Goal: Task Accomplishment & Management: Manage account settings

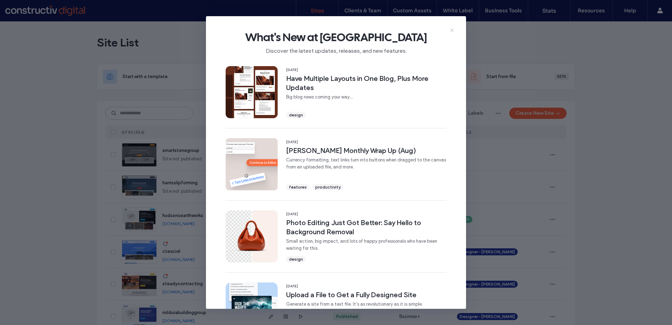
click at [451, 31] on icon at bounding box center [452, 30] width 6 height 6
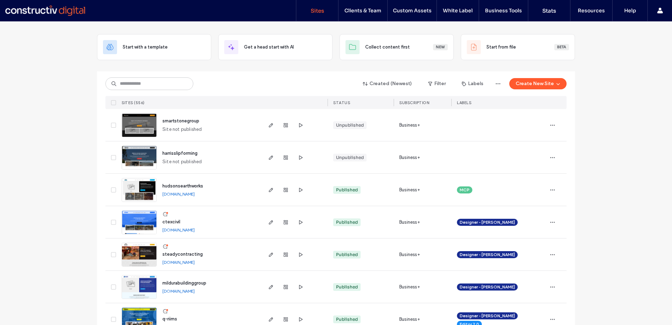
scroll to position [70, 0]
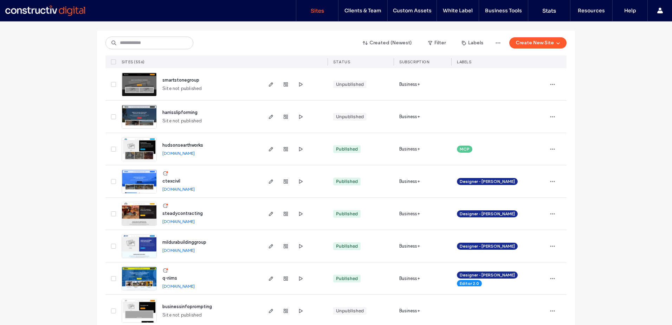
click at [186, 110] on span "harrisslipforming" at bounding box center [179, 112] width 35 height 5
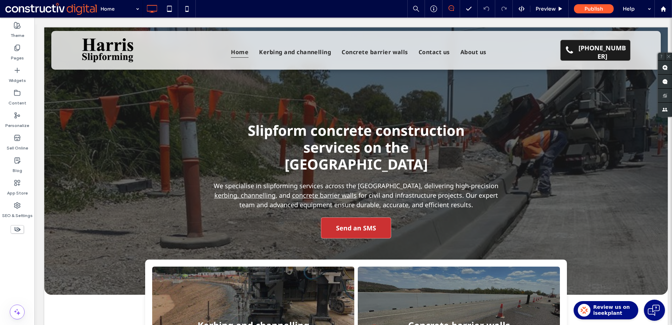
click at [602, 304] on span "Review us on iseekplant" at bounding box center [611, 310] width 37 height 12
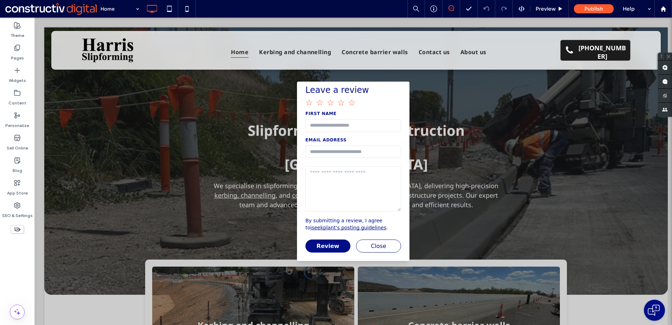
click at [537, 159] on div "Leave a review First Name Email Address By submitting a review, I agree to isee…" at bounding box center [352, 171] width 637 height 307
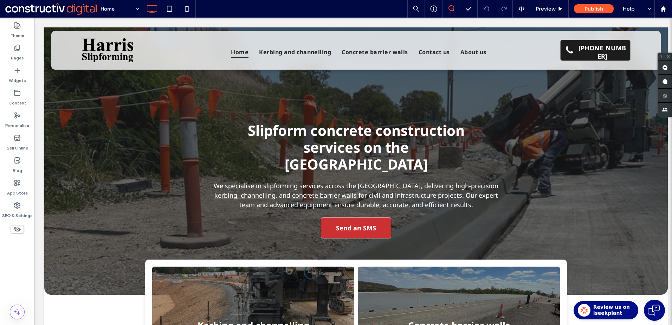
click at [651, 304] on img "button" at bounding box center [654, 309] width 12 height 11
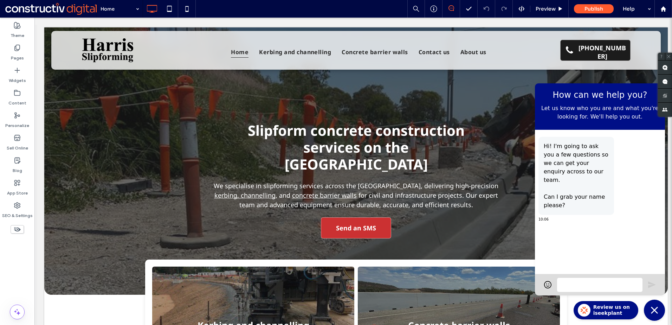
click at [651, 306] on img "button" at bounding box center [654, 309] width 7 height 7
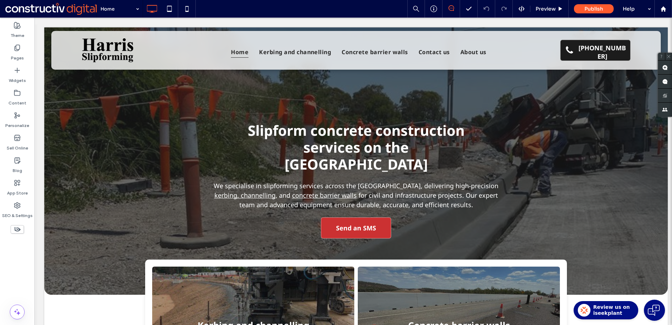
click at [609, 305] on span "Review us on iseekplant" at bounding box center [611, 310] width 37 height 12
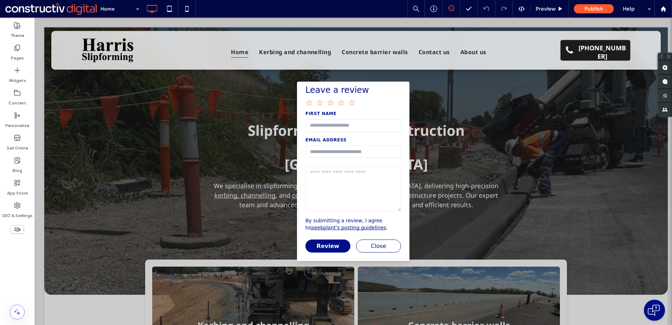
click at [524, 157] on div "Leave a review First Name Email Address By submitting a review, I agree to isee…" at bounding box center [352, 171] width 637 height 307
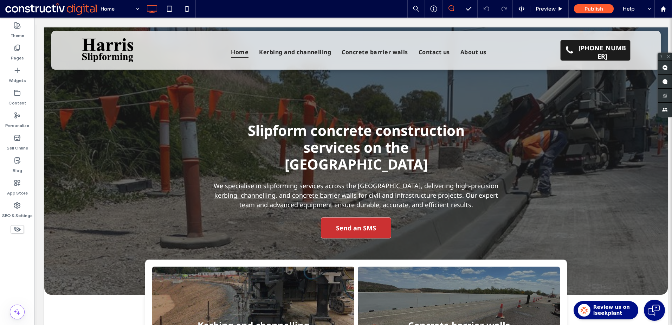
click at [613, 304] on span "Review us on iseekplant" at bounding box center [611, 310] width 37 height 12
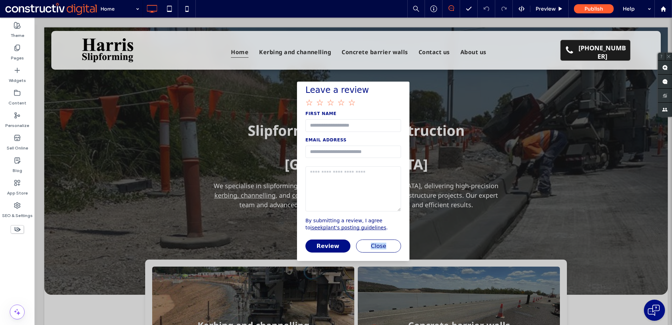
click at [613, 304] on div "Leave a review First Name Email Address By submitting a review, I agree to isee…" at bounding box center [352, 171] width 637 height 307
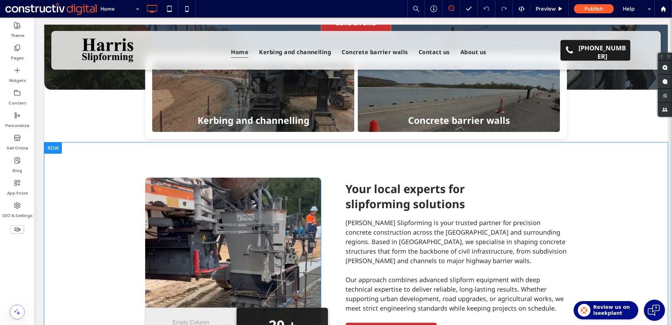
scroll to position [281, 0]
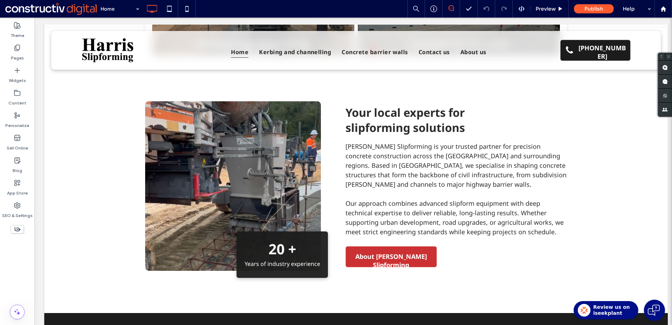
click at [605, 305] on span "Review us on iseekplant" at bounding box center [611, 310] width 37 height 12
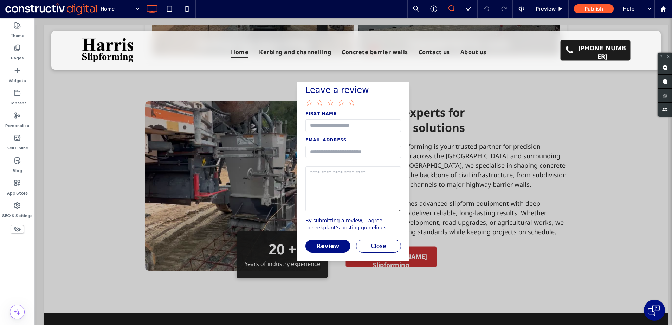
click at [323, 90] on h2 "Leave a review" at bounding box center [353, 89] width 112 height 14
drag, startPoint x: 360, startPoint y: 94, endPoint x: 394, endPoint y: 99, distance: 33.8
click at [360, 94] on h2 "Leave a review" at bounding box center [353, 89] width 112 height 14
click at [485, 160] on div "Leave a review First Name Email Address By submitting a review, I agree to isee…" at bounding box center [352, 171] width 637 height 307
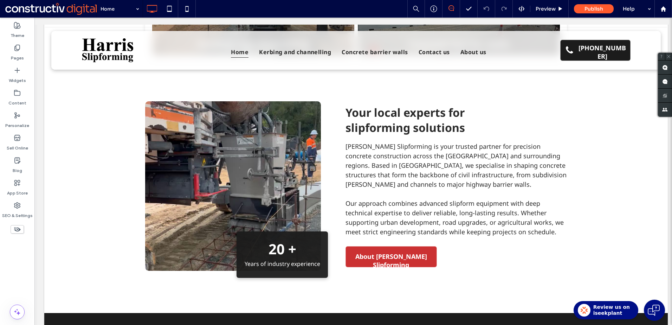
click at [598, 306] on span "Review us on iseekplant" at bounding box center [611, 310] width 37 height 12
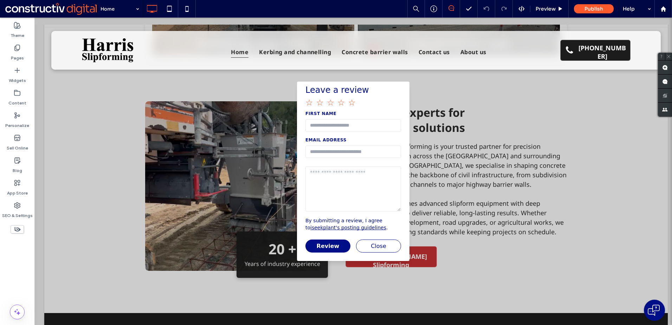
click at [586, 302] on div "Leave a review First Name Email Address By submitting a review, I agree to isee…" at bounding box center [352, 171] width 637 height 307
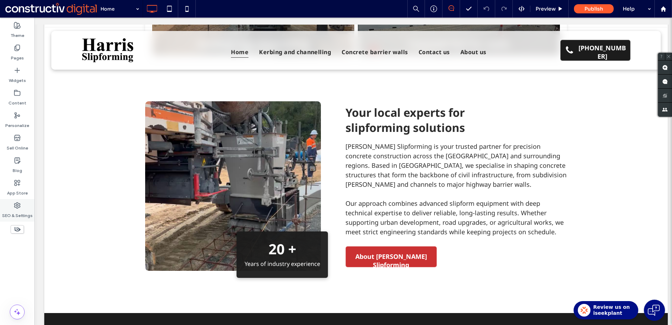
click at [15, 208] on icon at bounding box center [17, 205] width 7 height 7
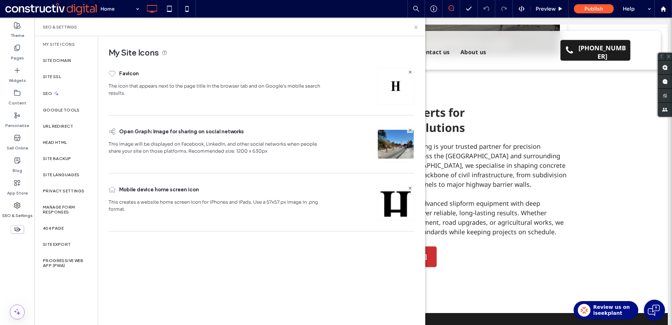
click at [15, 208] on icon at bounding box center [17, 205] width 7 height 7
click at [417, 27] on icon at bounding box center [415, 27] width 5 height 5
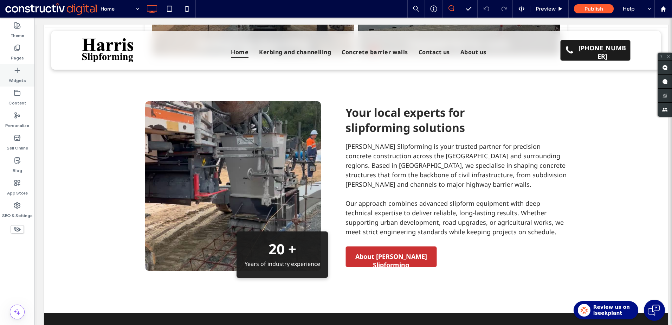
click at [20, 78] on label "Widgets" at bounding box center [17, 79] width 17 height 10
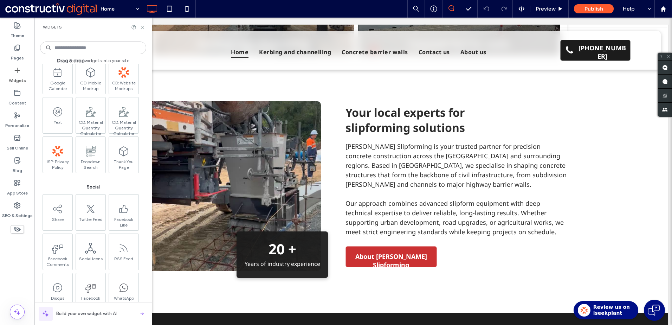
scroll to position [1465, 0]
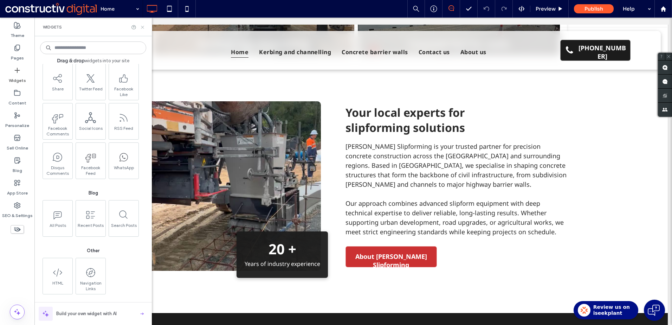
click at [141, 28] on use at bounding box center [142, 27] width 3 height 3
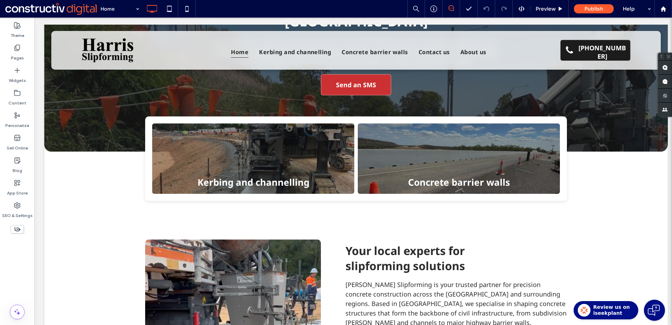
scroll to position [141, 0]
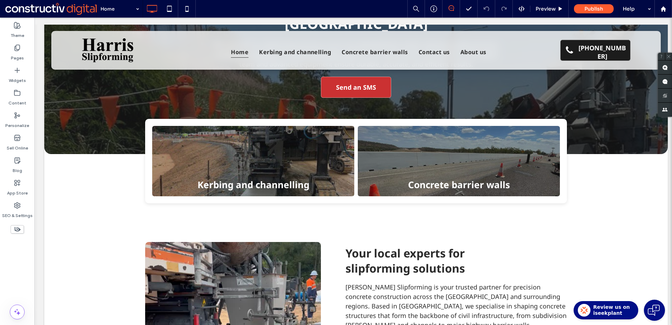
click at [648, 304] on img "button" at bounding box center [654, 309] width 12 height 11
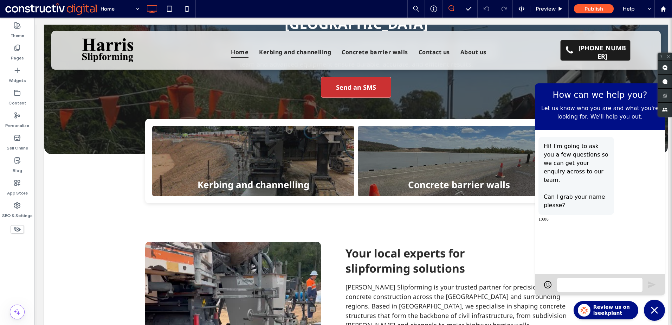
drag, startPoint x: 647, startPoint y: 303, endPoint x: 632, endPoint y: 312, distance: 18.0
click at [632, 312] on div "How can we help you? Let us know who you are and what you're looking for. We'll…" at bounding box center [600, 203] width 130 height 241
click at [613, 317] on div "How can we help you? Let us know who you are and what you're looking for. We'll…" at bounding box center [600, 203] width 130 height 241
click at [555, 312] on div "How can we help you? Let us know who you are and what you're looking for. We'll…" at bounding box center [600, 203] width 130 height 241
click at [647, 299] on button "button" at bounding box center [654, 309] width 21 height 21
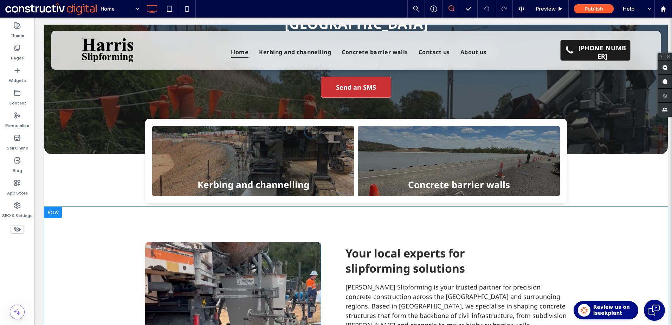
click at [565, 306] on div "Click To Paste 20 + Years of industry experience Click To Paste Click To Paste …" at bounding box center [355, 330] width 623 height 247
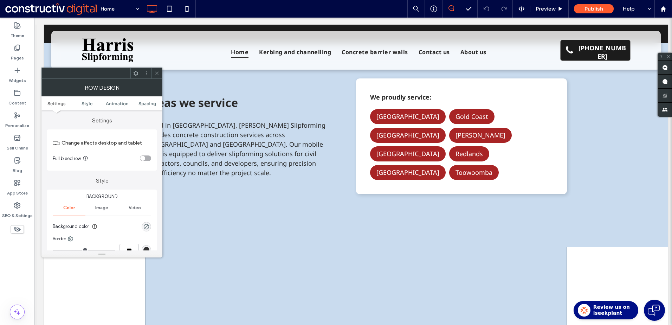
scroll to position [1330, 0]
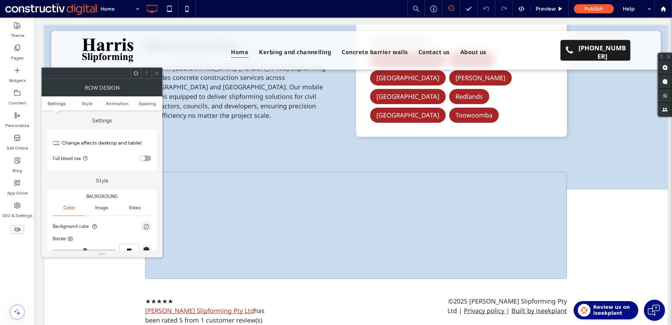
click at [158, 75] on icon at bounding box center [156, 73] width 5 height 5
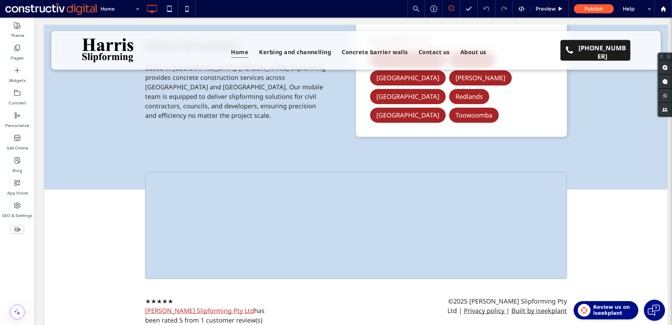
click at [604, 306] on span "Review us on iseekplant" at bounding box center [611, 310] width 37 height 12
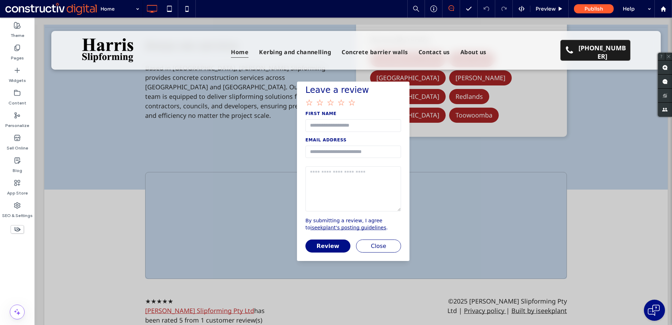
click at [374, 243] on button "Close" at bounding box center [378, 245] width 45 height 13
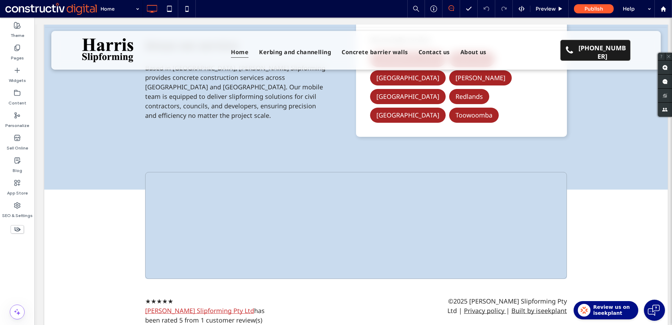
click at [595, 312] on button "Review us on iseekplant" at bounding box center [605, 310] width 65 height 18
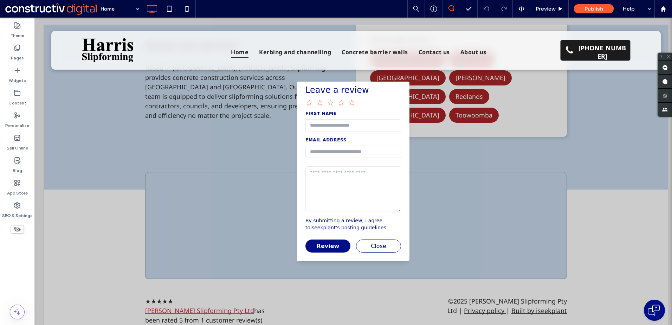
click at [533, 314] on div "Leave a review First Name Email Address By submitting a review, I agree to isee…" at bounding box center [352, 171] width 637 height 307
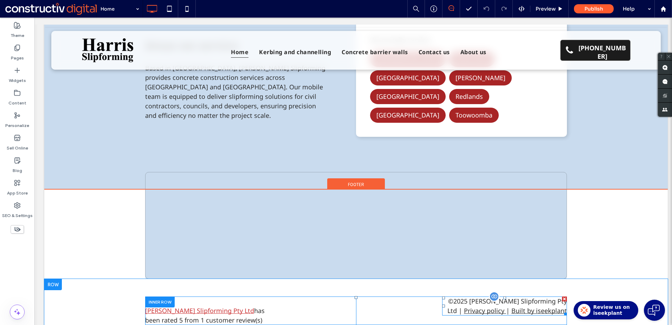
click at [541, 296] on span at bounding box center [504, 305] width 125 height 19
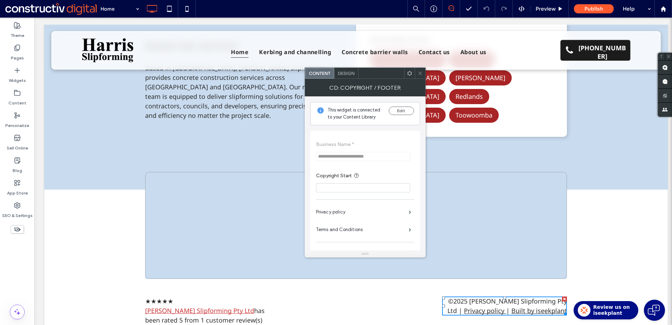
click at [346, 72] on span "Design" at bounding box center [346, 73] width 17 height 5
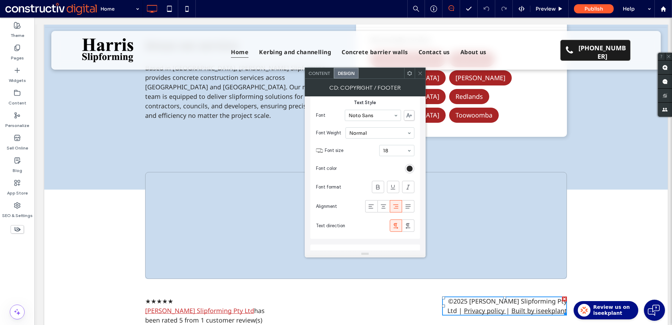
scroll to position [0, 0]
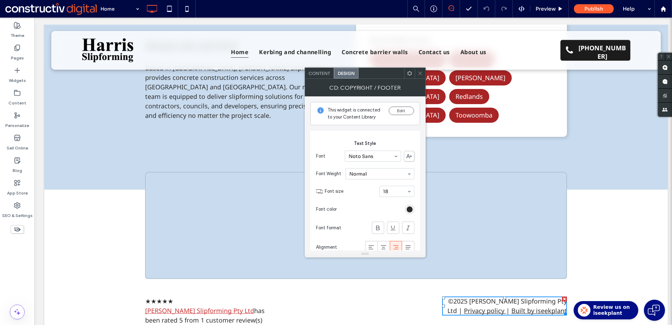
click at [324, 76] on span "Content" at bounding box center [318, 73] width 21 height 5
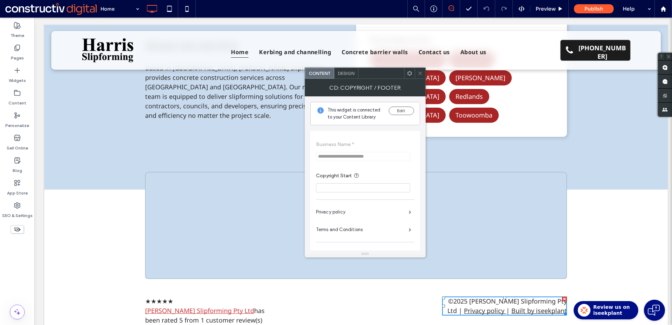
click at [421, 73] on icon at bounding box center [419, 73] width 5 height 5
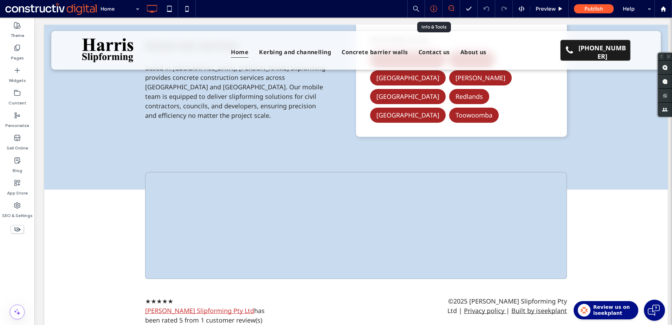
click at [433, 11] on icon at bounding box center [433, 8] width 7 height 7
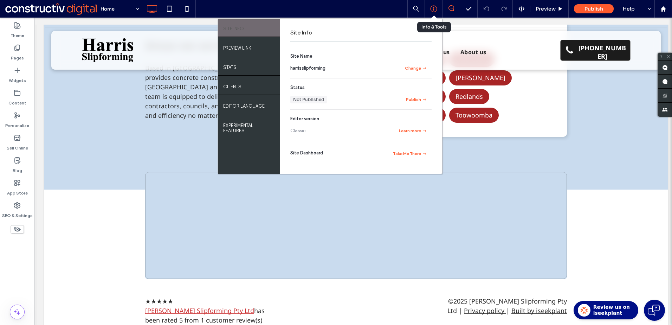
click at [433, 10] on icon at bounding box center [433, 8] width 7 height 7
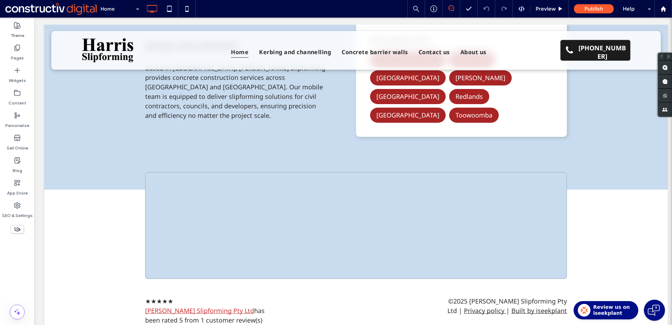
click at [610, 310] on span "Review us on iseekplant" at bounding box center [611, 310] width 37 height 12
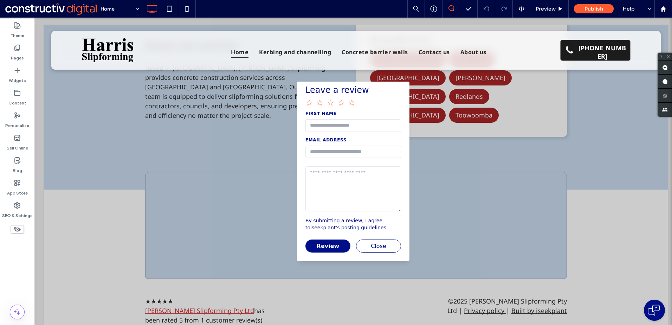
click at [610, 310] on div "Leave a review First Name Email Address By submitting a review, I agree to isee…" at bounding box center [352, 171] width 637 height 307
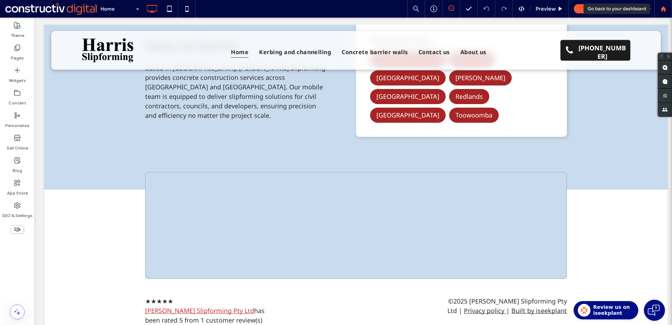
click at [665, 6] on icon at bounding box center [663, 9] width 6 height 6
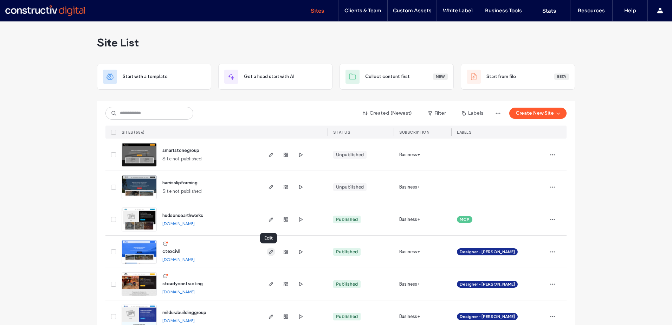
click at [268, 252] on icon "button" at bounding box center [271, 252] width 6 height 6
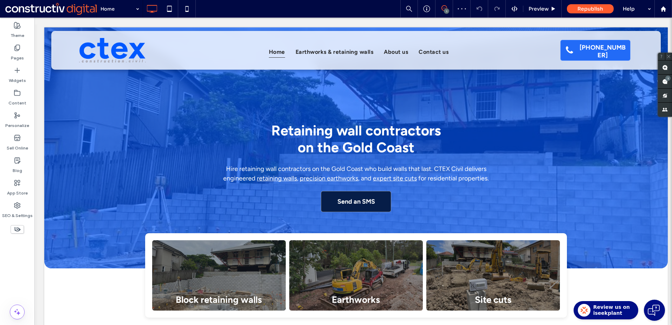
click at [606, 309] on span "Review us on iseekplant" at bounding box center [611, 310] width 37 height 12
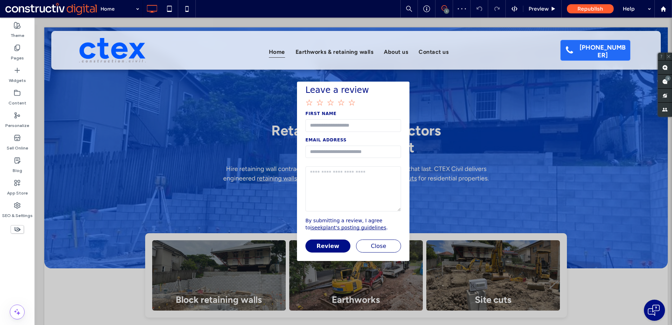
click at [606, 309] on div "Leave a review First Name Email Address By submitting a review, I agree to isee…" at bounding box center [352, 171] width 637 height 307
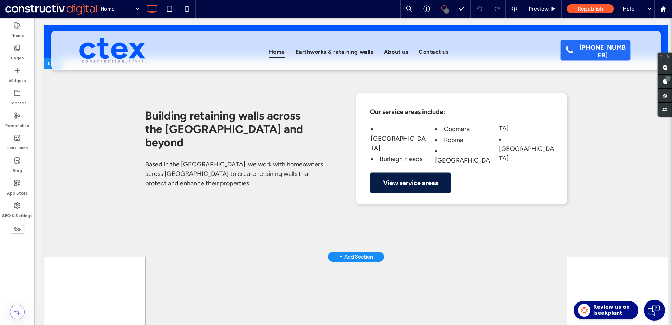
scroll to position [1254, 0]
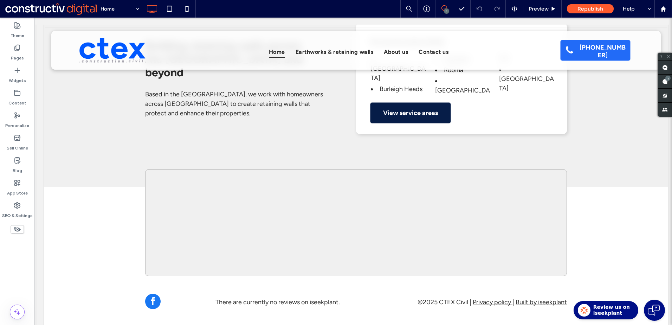
drag, startPoint x: 580, startPoint y: 318, endPoint x: 599, endPoint y: 319, distance: 19.7
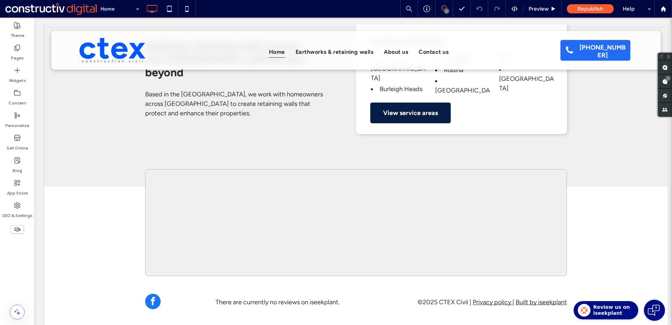
drag, startPoint x: 602, startPoint y: 316, endPoint x: 603, endPoint y: 310, distance: 6.4
click at [603, 310] on span "Review us on iseekplant" at bounding box center [611, 310] width 37 height 12
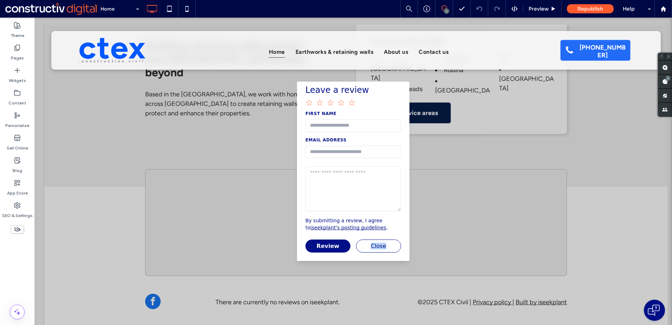
click at [603, 310] on div "Leave a review First Name Email Address By submitting a review, I agree to isee…" at bounding box center [352, 171] width 637 height 307
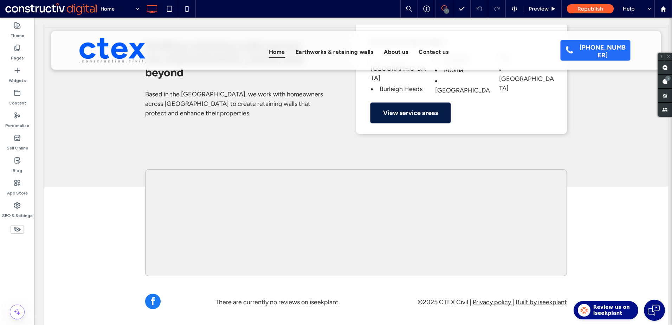
click at [603, 310] on span "Review us on iseekplant" at bounding box center [611, 310] width 37 height 12
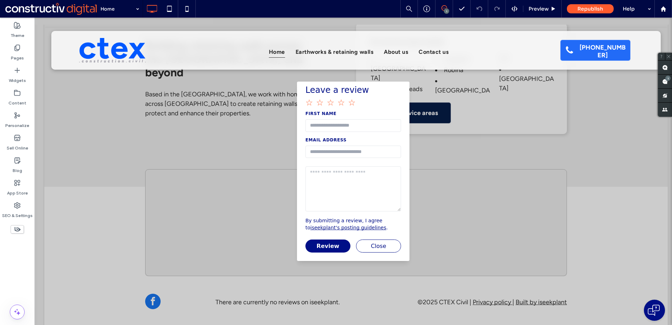
click at [603, 310] on div "Leave a review First Name Email Address By submitting a review, I agree to isee…" at bounding box center [352, 171] width 637 height 307
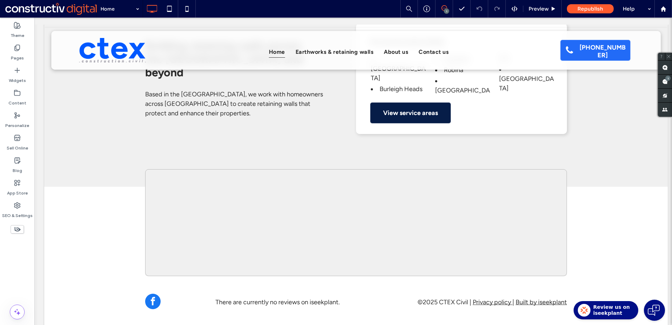
click at [603, 310] on span "Review us on iseekplant" at bounding box center [611, 310] width 37 height 12
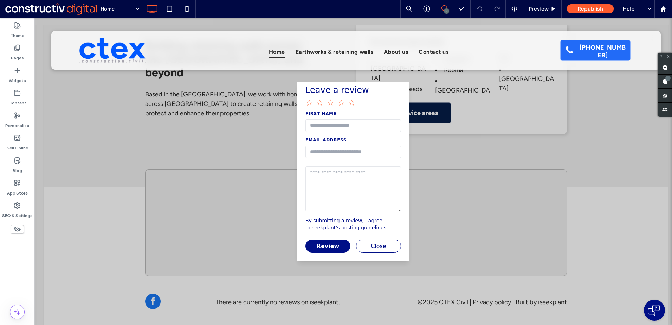
click at [614, 312] on div "Leave a review First Name Email Address By submitting a review, I agree to isee…" at bounding box center [352, 171] width 637 height 307
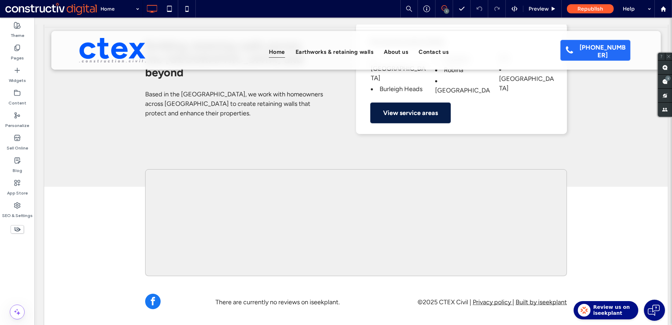
click at [649, 311] on button "button" at bounding box center [654, 309] width 21 height 21
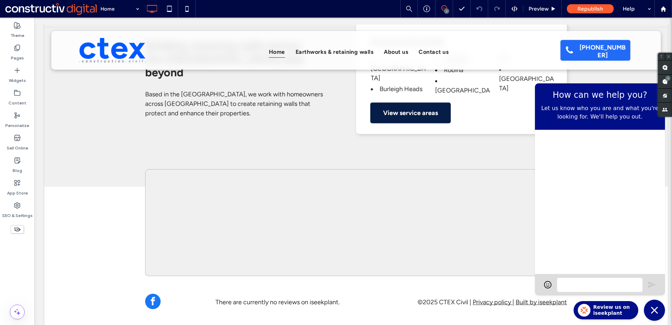
click at [649, 311] on button "button" at bounding box center [654, 309] width 21 height 21
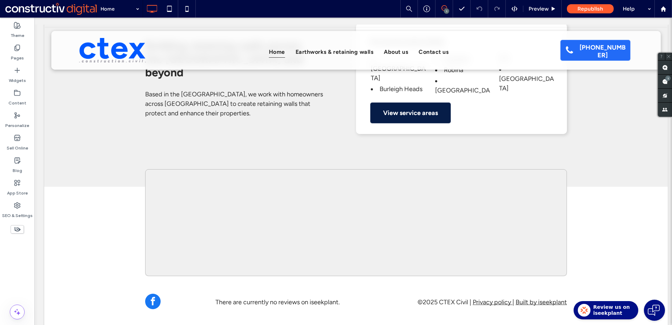
drag, startPoint x: 649, startPoint y: 311, endPoint x: 638, endPoint y: 315, distance: 11.9
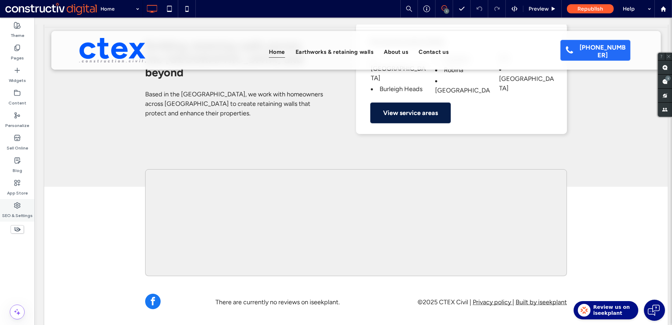
click at [12, 212] on label "SEO & Settings" at bounding box center [17, 214] width 31 height 10
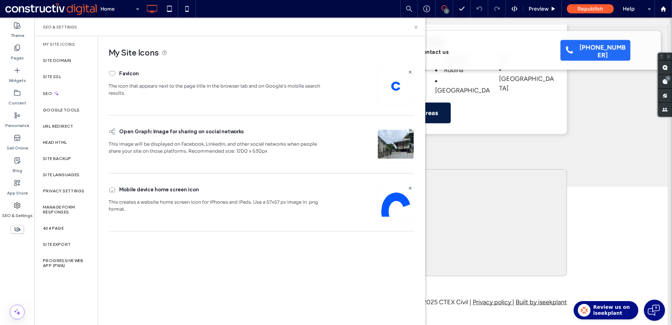
click at [20, 256] on div "Theme Pages Widgets Content Personalize Sell Online Blog App Store SEO & Settin…" at bounding box center [17, 171] width 34 height 307
click at [416, 26] on use at bounding box center [415, 27] width 3 height 3
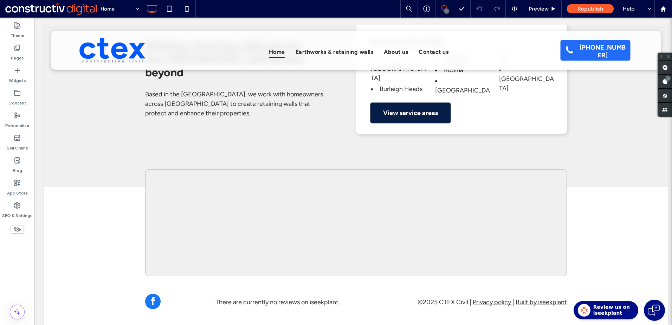
click at [620, 304] on span "Review us on iseekplant" at bounding box center [611, 310] width 37 height 12
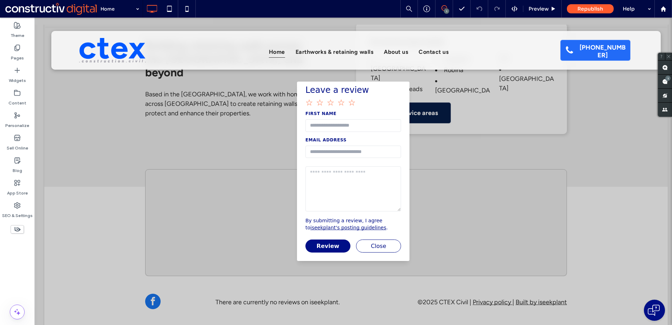
click at [617, 301] on div "Leave a review First Name Email Address By submitting a review, I agree to isee…" at bounding box center [352, 171] width 637 height 307
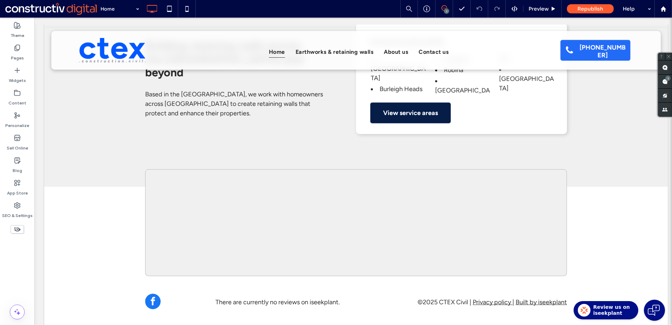
click at [608, 304] on span "Review us on iseekplant" at bounding box center [611, 310] width 37 height 12
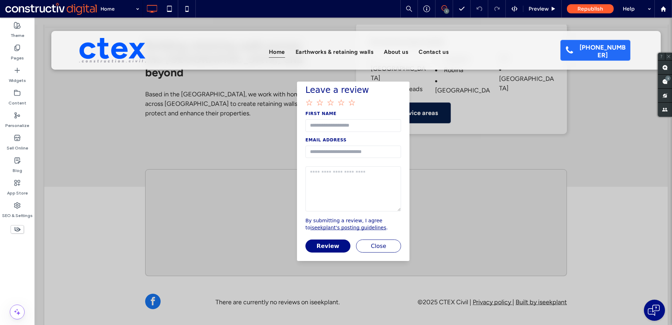
click at [608, 303] on div "Leave a review First Name Email Address By submitting a review, I agree to isee…" at bounding box center [352, 171] width 637 height 307
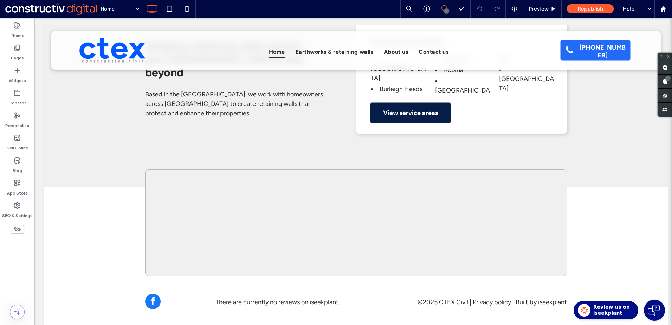
click at [608, 304] on span "Review us on iseekplant" at bounding box center [611, 310] width 37 height 12
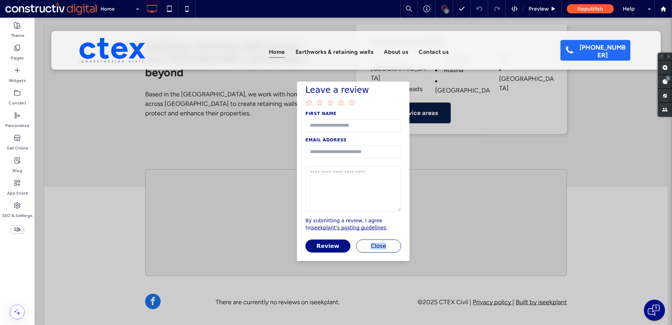
click at [608, 303] on div "Leave a review First Name Email Address By submitting a review, I agree to isee…" at bounding box center [352, 171] width 637 height 307
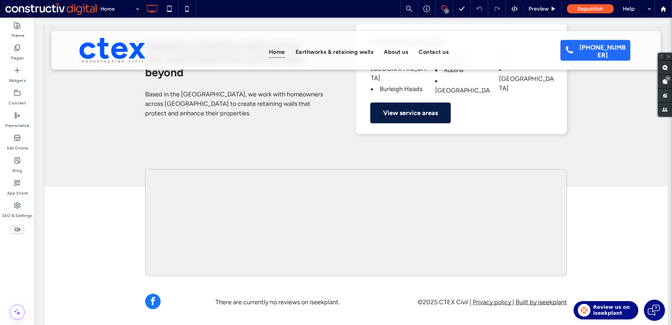
drag, startPoint x: 608, startPoint y: 303, endPoint x: 605, endPoint y: 320, distance: 17.7
drag, startPoint x: 606, startPoint y: 303, endPoint x: 607, endPoint y: 314, distance: 11.2
drag, startPoint x: 600, startPoint y: 304, endPoint x: 648, endPoint y: 308, distance: 48.0
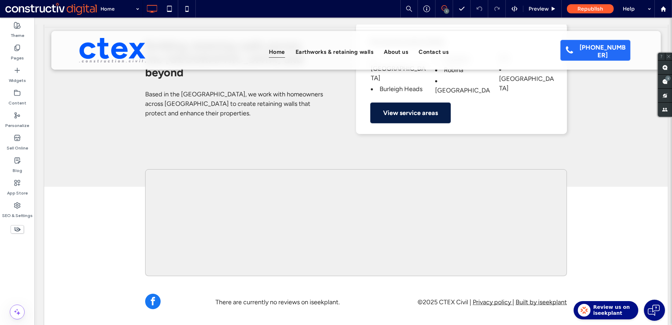
drag, startPoint x: 648, startPoint y: 308, endPoint x: 611, endPoint y: 309, distance: 37.3
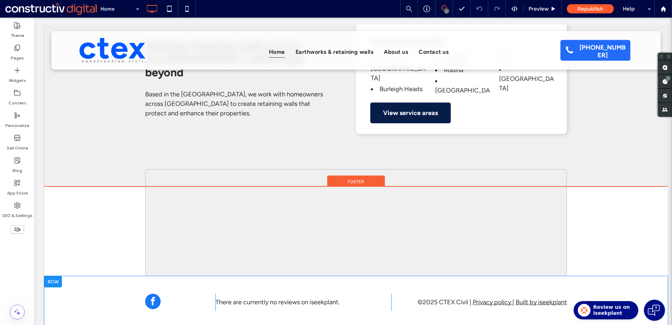
drag, startPoint x: 611, startPoint y: 309, endPoint x: 496, endPoint y: 305, distance: 114.3
click at [496, 305] on div "Click To Paste There are currently no reviews on iseekplant. Click To Paste ©20…" at bounding box center [355, 307] width 623 height 63
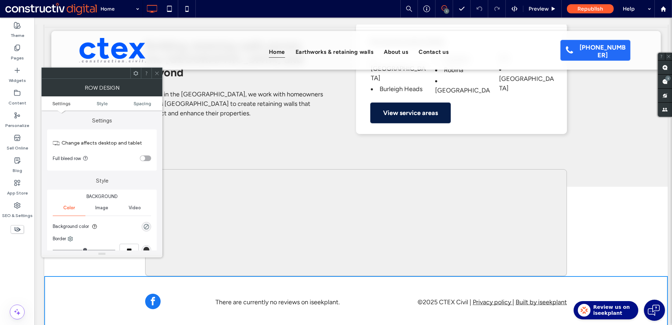
click at [156, 71] on icon at bounding box center [156, 73] width 5 height 5
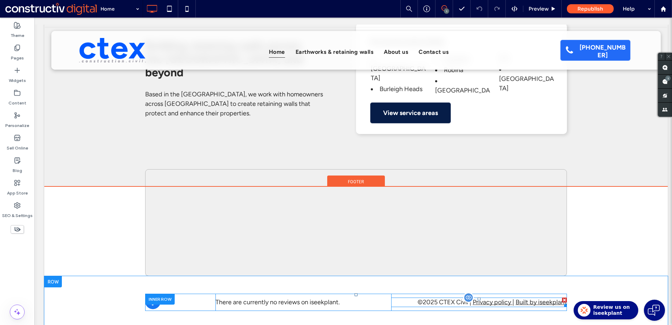
click at [538, 297] on span at bounding box center [479, 301] width 176 height 9
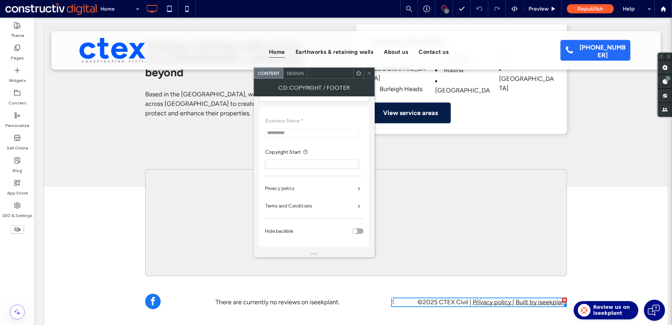
scroll to position [0, 0]
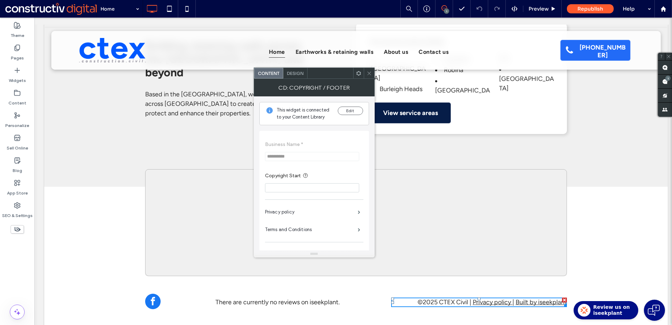
click at [295, 71] on span "Design" at bounding box center [295, 73] width 17 height 5
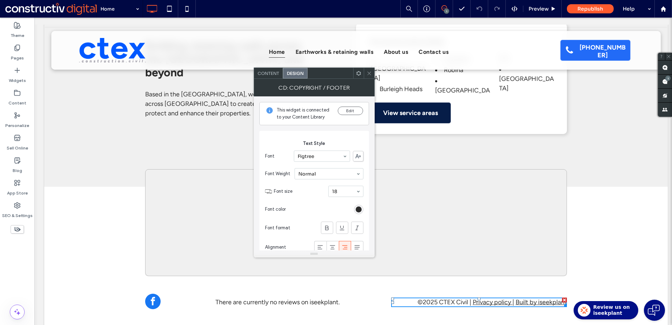
click at [273, 72] on span "Content" at bounding box center [268, 73] width 21 height 5
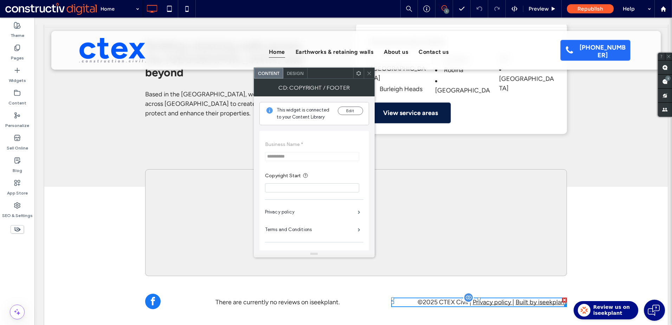
click at [530, 298] on link "Built by iseekplant" at bounding box center [540, 302] width 51 height 8
click at [370, 76] on span at bounding box center [368, 73] width 5 height 11
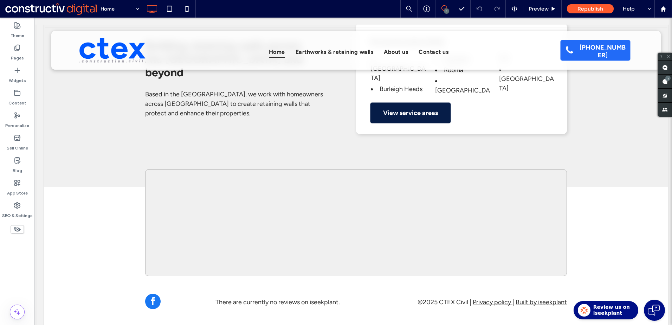
click at [594, 312] on button "Review us on iseekplant" at bounding box center [605, 310] width 65 height 18
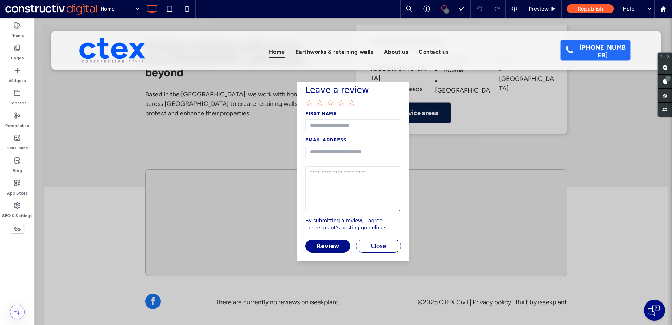
click at [570, 312] on div "Leave a review First Name Email Address By submitting a review, I agree to isee…" at bounding box center [352, 171] width 637 height 307
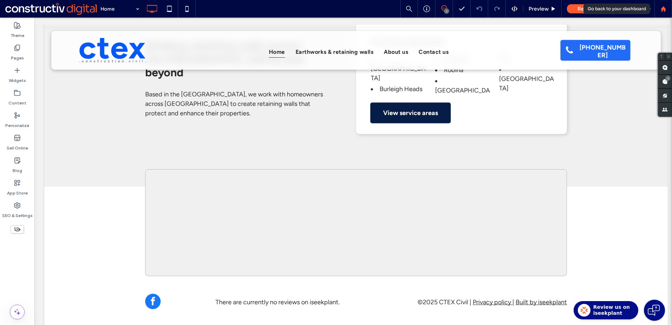
click at [665, 6] on icon at bounding box center [663, 9] width 6 height 6
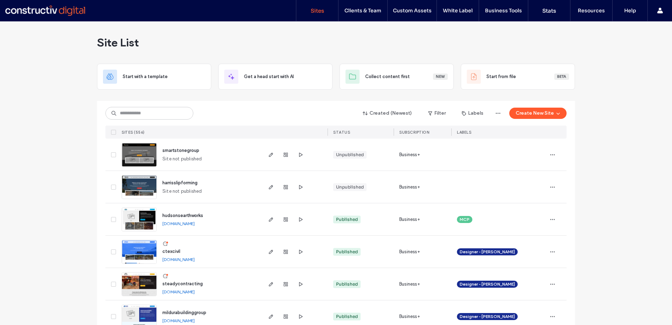
click at [184, 180] on span "harrisslipforming" at bounding box center [179, 182] width 35 height 5
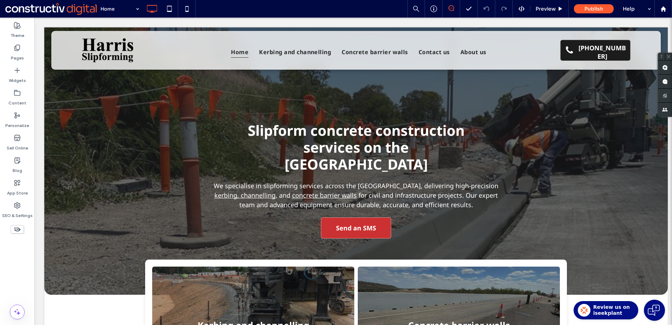
drag, startPoint x: 610, startPoint y: 304, endPoint x: 609, endPoint y: 312, distance: 7.5
click at [609, 312] on button "Review us on iseekplant" at bounding box center [605, 310] width 65 height 18
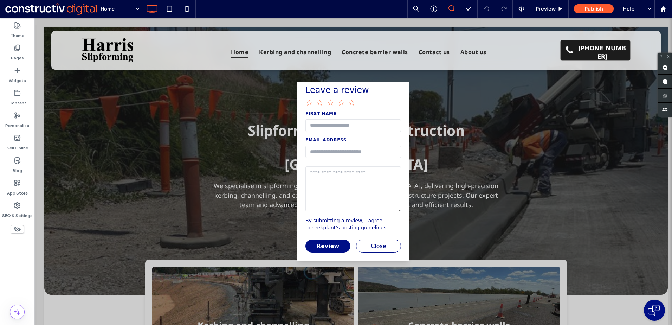
click at [366, 245] on button "Close" at bounding box center [378, 245] width 45 height 13
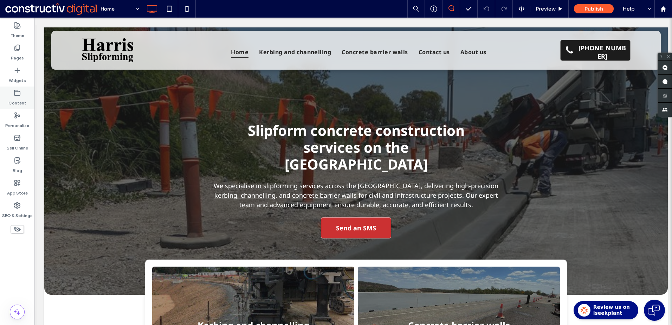
click at [17, 99] on label "Content" at bounding box center [17, 101] width 18 height 10
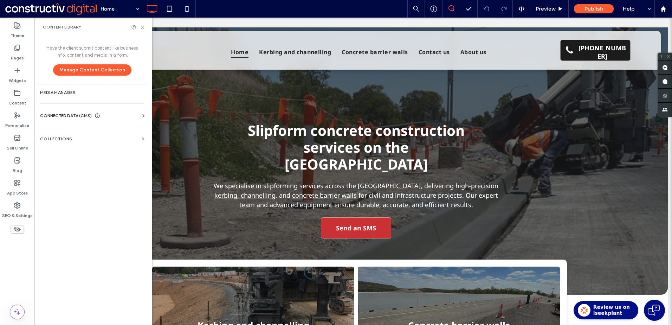
click at [141, 116] on icon at bounding box center [143, 115] width 7 height 7
click at [103, 92] on label "Media Manager" at bounding box center [92, 92] width 104 height 5
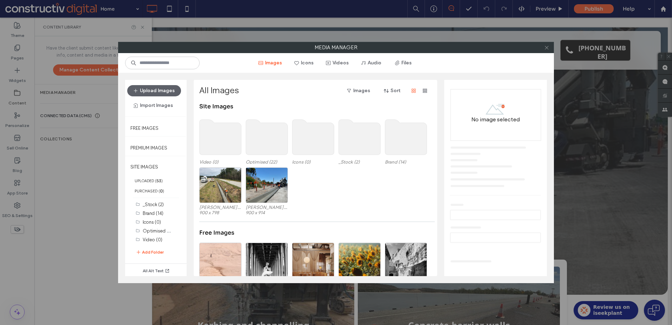
click at [547, 47] on icon at bounding box center [546, 47] width 5 height 5
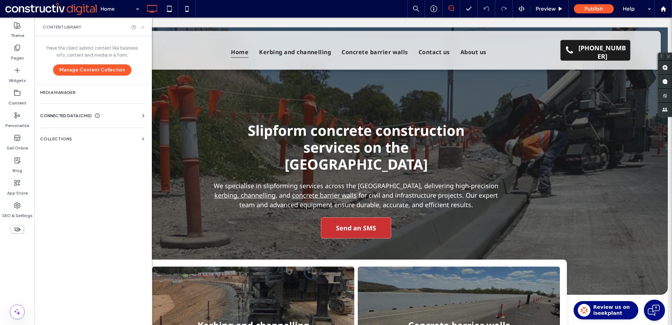
click at [141, 27] on icon at bounding box center [142, 27] width 5 height 5
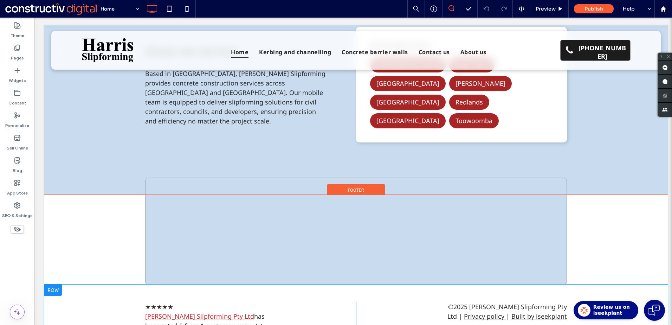
scroll to position [1330, 0]
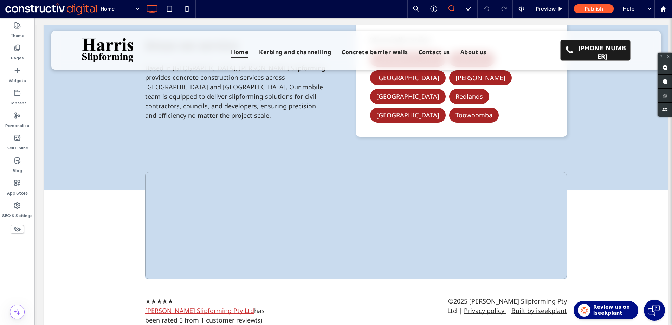
click at [623, 313] on button "Review us on iseekplant" at bounding box center [605, 310] width 65 height 18
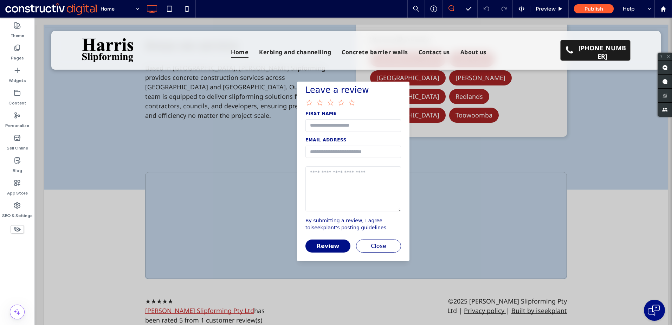
drag, startPoint x: 382, startPoint y: 223, endPoint x: 386, endPoint y: 229, distance: 7.5
click at [386, 229] on p "By submitting a review, I agree to iseekplant's posting guidelines ." at bounding box center [353, 224] width 96 height 14
click at [393, 221] on p "By submitting a review, I agree to iseekplant's posting guidelines ." at bounding box center [353, 224] width 96 height 14
click at [428, 96] on div "Leave a review First Name Email Address By submitting a review, I agree to isee…" at bounding box center [352, 171] width 637 height 307
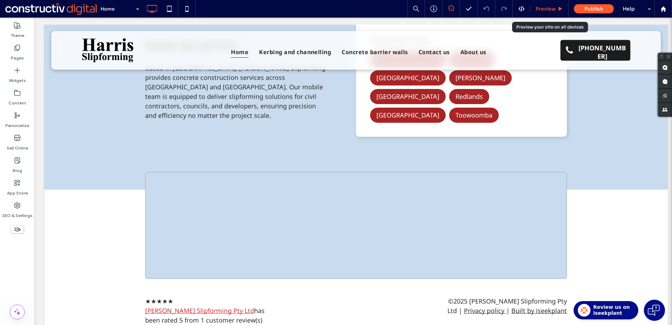
click at [554, 5] on div "Preview" at bounding box center [549, 9] width 38 height 18
click at [551, 7] on span "Preview" at bounding box center [545, 9] width 20 height 6
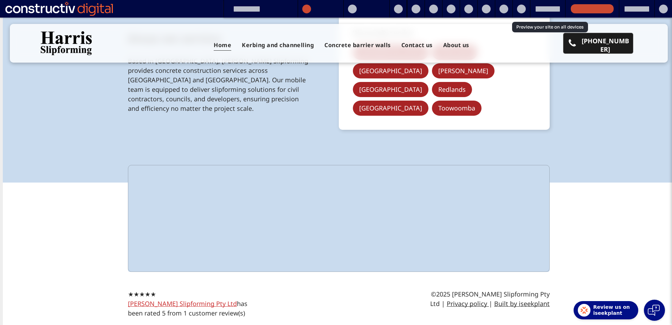
scroll to position [1316, 0]
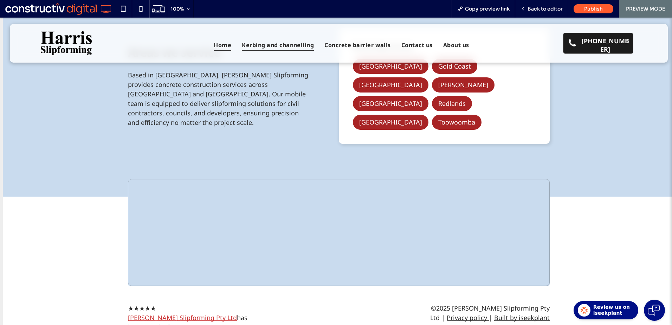
click at [275, 45] on span "Kerbing and channelling" at bounding box center [278, 45] width 72 height 12
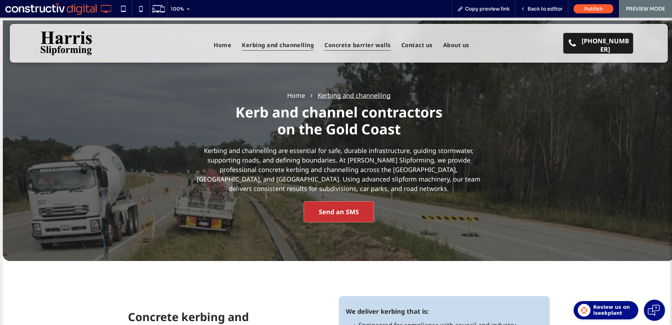
click at [357, 47] on span "Concrete barrier walls" at bounding box center [357, 45] width 66 height 12
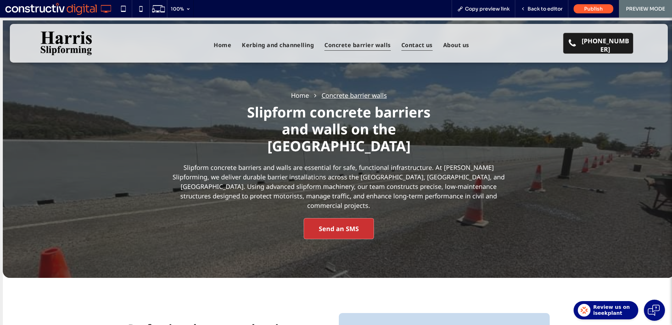
click at [419, 44] on span "Contact us" at bounding box center [416, 45] width 31 height 12
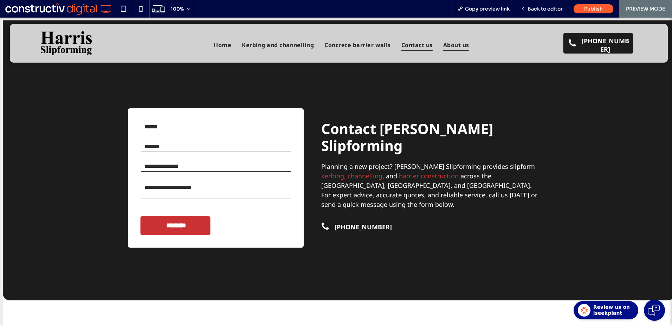
drag, startPoint x: 454, startPoint y: 47, endPoint x: 454, endPoint y: 66, distance: 18.6
click at [454, 47] on span "About us" at bounding box center [456, 45] width 26 height 12
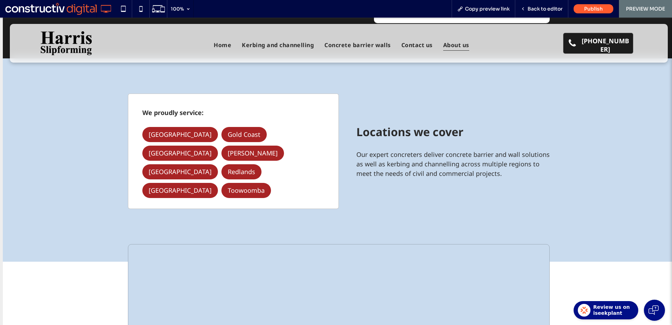
scroll to position [949, 0]
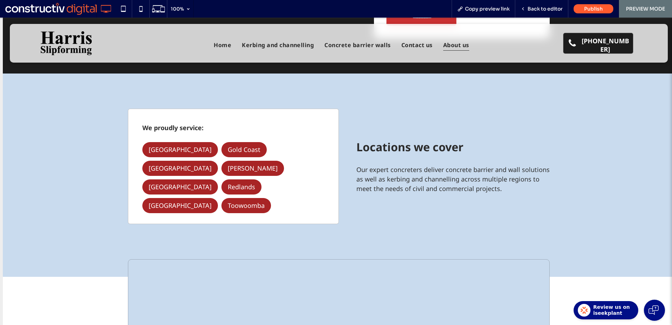
click at [222, 198] on li "Toowoomba" at bounding box center [246, 205] width 50 height 15
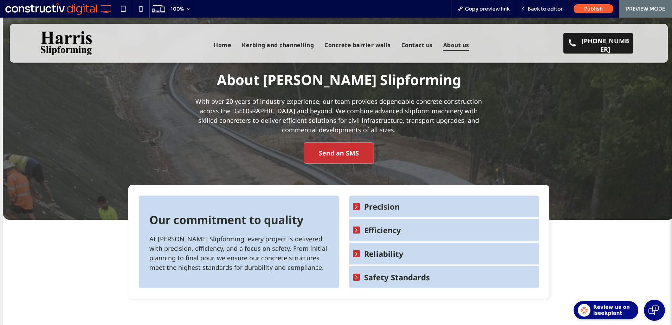
scroll to position [0, 0]
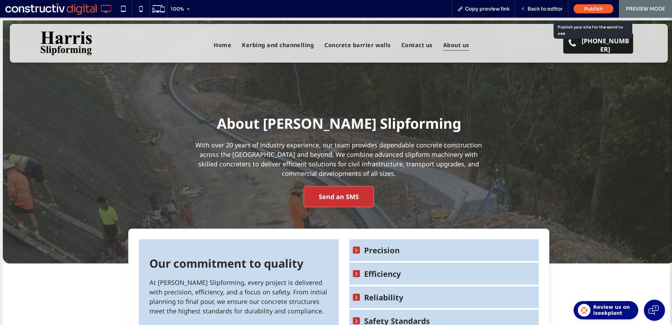
click at [594, 6] on span "Publish" at bounding box center [593, 9] width 19 height 6
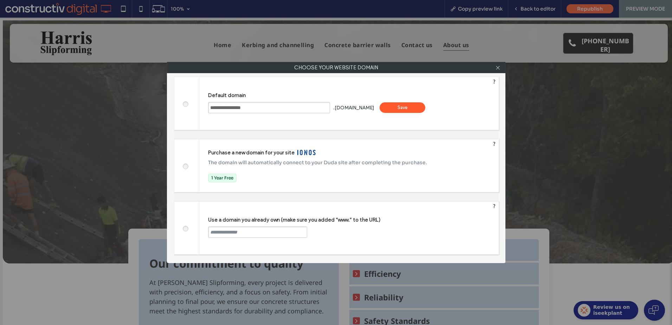
click at [425, 106] on div "Save" at bounding box center [402, 107] width 46 height 11
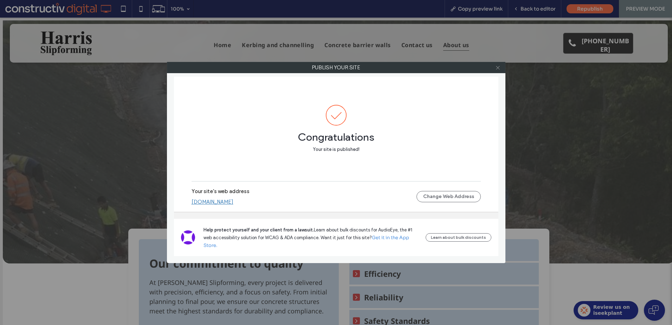
click at [498, 69] on icon at bounding box center [497, 67] width 5 height 5
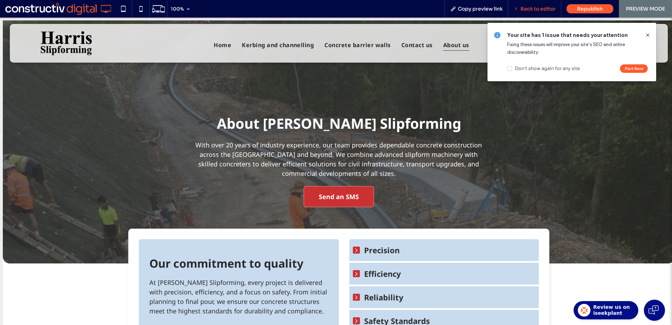
click at [532, 9] on span "Back to editor" at bounding box center [537, 9] width 35 height 6
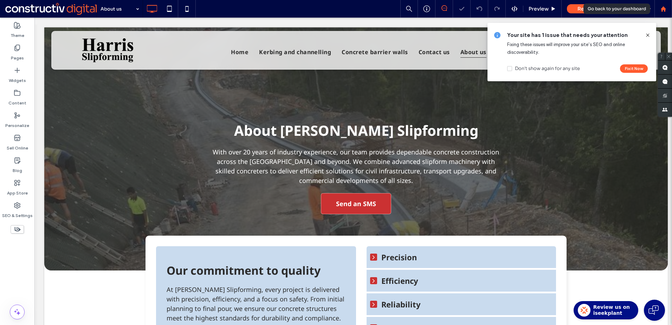
click at [664, 7] on icon at bounding box center [663, 9] width 6 height 6
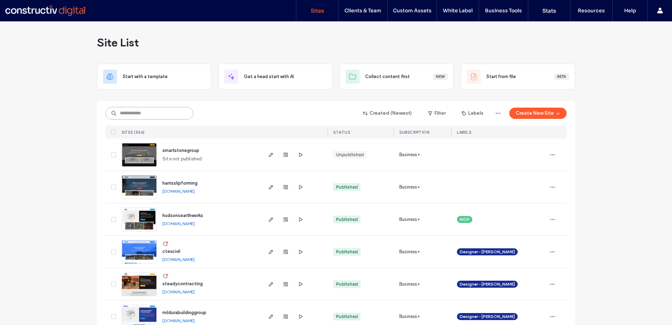
click at [157, 113] on input at bounding box center [149, 113] width 88 height 13
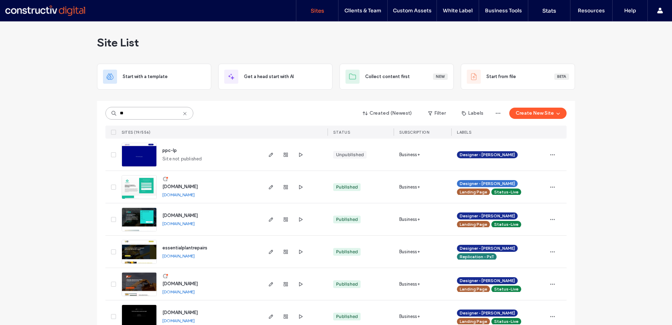
type input "**"
click at [195, 192] on link "[DOMAIN_NAME]" at bounding box center [178, 194] width 32 height 5
click at [189, 194] on link "[DOMAIN_NAME]" at bounding box center [178, 194] width 32 height 5
